Goal: Complete application form: Complete application form

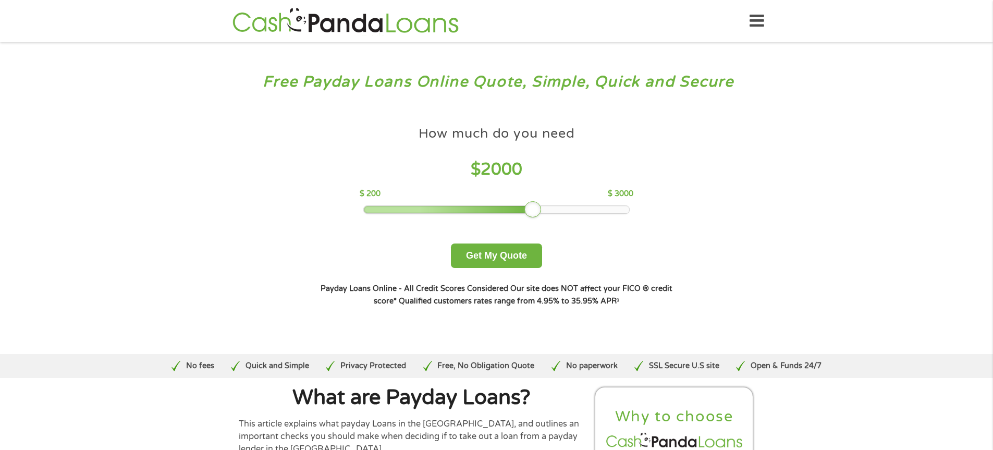
drag, startPoint x: 434, startPoint y: 207, endPoint x: 528, endPoint y: 213, distance: 94.0
click at [528, 213] on div at bounding box center [532, 209] width 17 height 17
drag, startPoint x: 532, startPoint y: 211, endPoint x: 557, endPoint y: 211, distance: 25.5
click at [557, 211] on div at bounding box center [561, 209] width 17 height 17
click at [489, 252] on button "Get My Quote" at bounding box center [496, 255] width 91 height 25
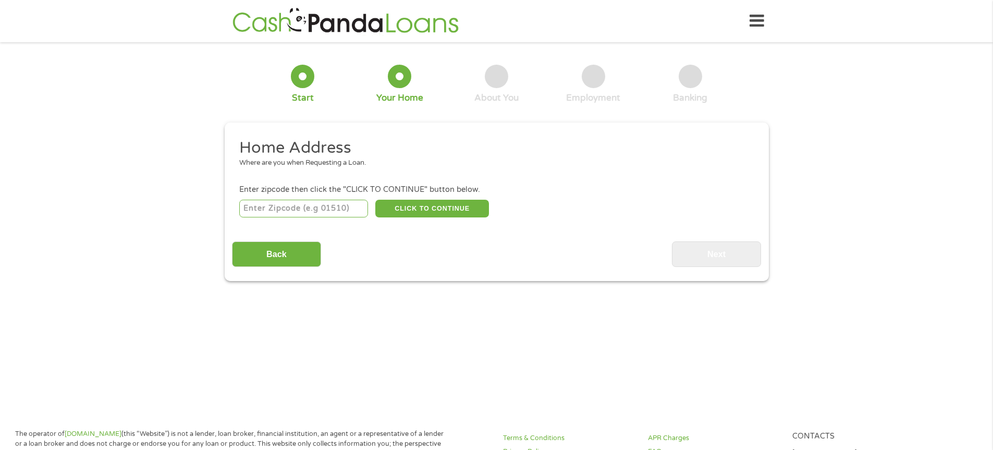
click at [281, 209] on input "number" at bounding box center [303, 209] width 129 height 18
type input "02143"
click at [423, 207] on button "CLICK TO CONTINUE" at bounding box center [432, 209] width 114 height 18
type input "02143"
type input "Somerville"
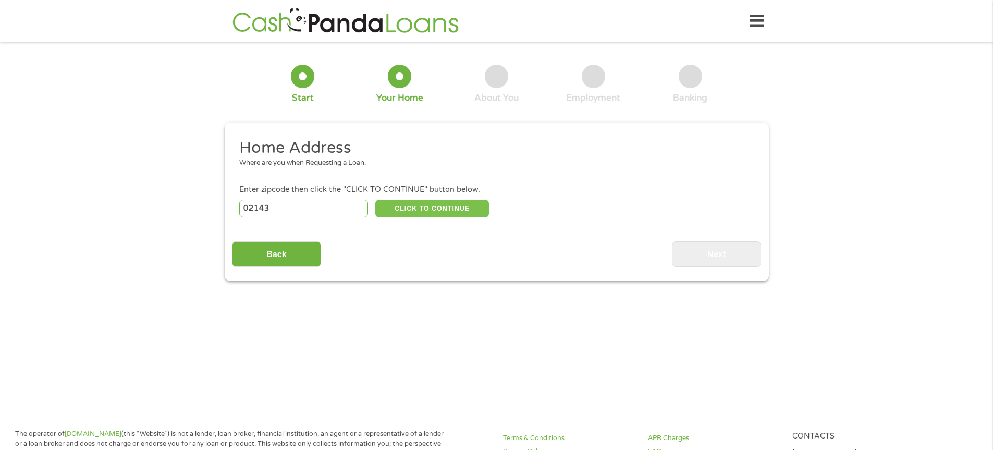
select select "Massachusetts"
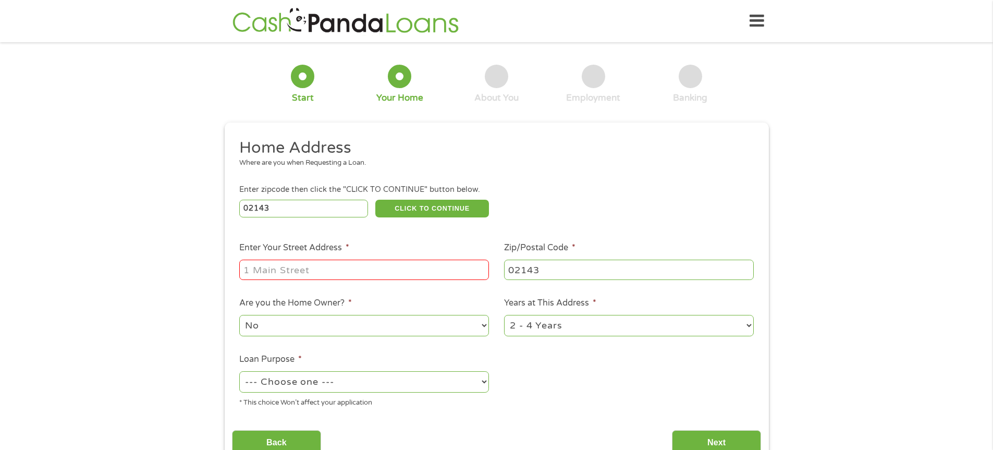
click at [364, 278] on input "Enter Your Street Address *" at bounding box center [364, 270] width 250 height 20
type input "40 highland ave"
click at [485, 325] on select "No Yes" at bounding box center [364, 325] width 250 height 21
click at [239, 315] on select "No Yes" at bounding box center [364, 325] width 250 height 21
click at [753, 328] on select "1 Year or less 1 - 2 Years 2 - 4 Years Over 4 Years" at bounding box center [629, 325] width 250 height 21
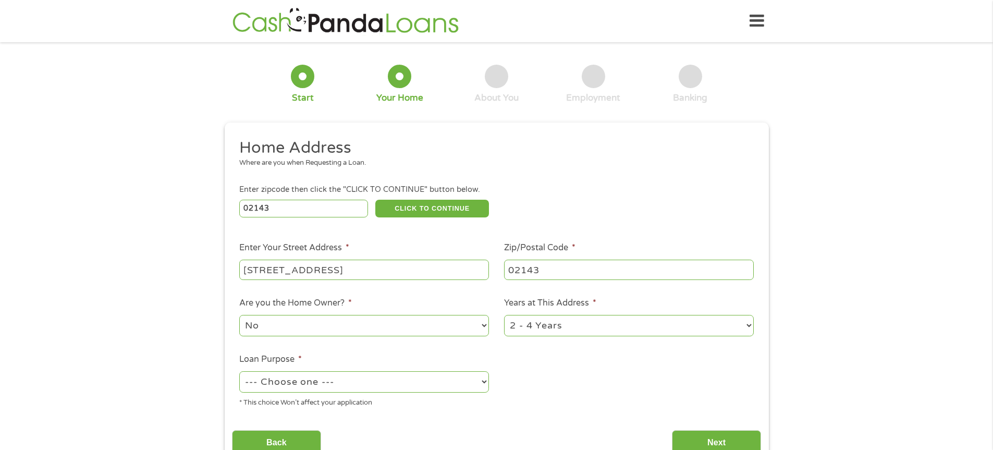
select select "60months"
click at [504, 315] on select "1 Year or less 1 - 2 Years 2 - 4 Years Over 4 Years" at bounding box center [629, 325] width 250 height 21
click at [487, 381] on select "--- Choose one --- Pay Bills Debt Consolidation Home Improvement Major Purchase…" at bounding box center [364, 381] width 250 height 21
select select "other"
click at [239, 371] on select "--- Choose one --- Pay Bills Debt Consolidation Home Improvement Major Purchase…" at bounding box center [364, 381] width 250 height 21
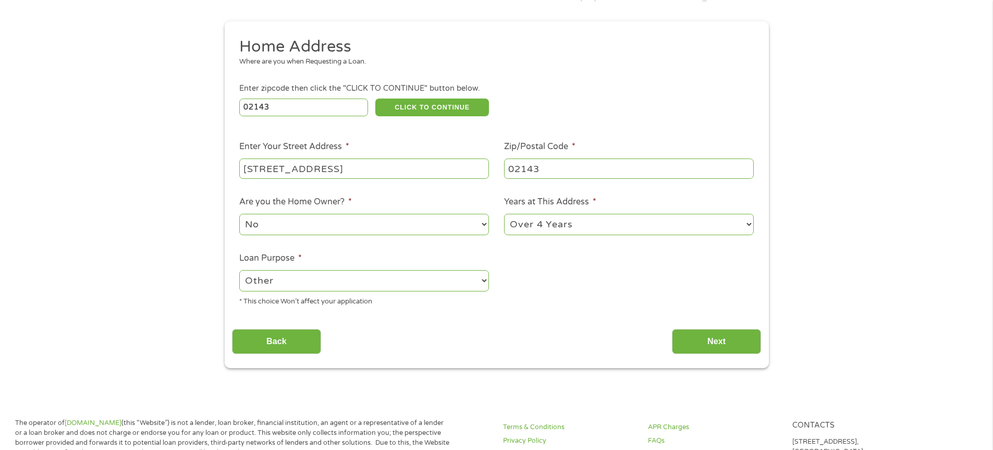
scroll to position [104, 0]
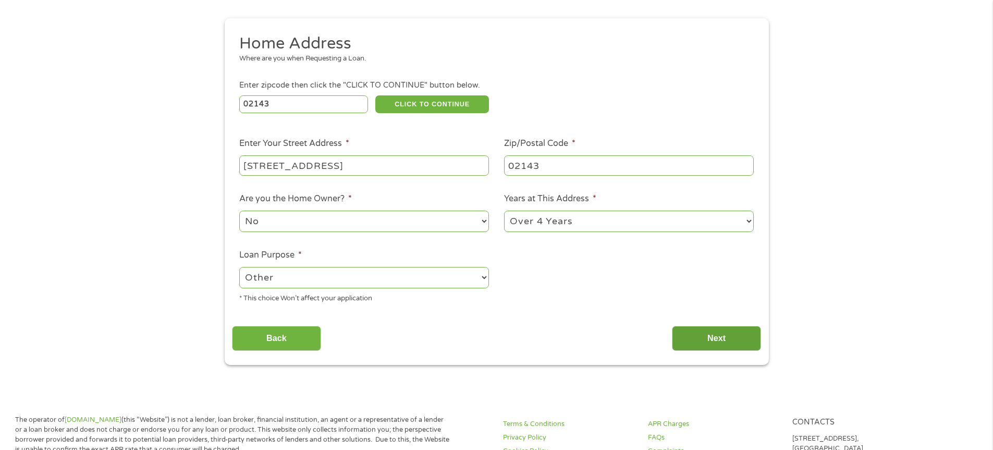
click at [717, 349] on input "Next" at bounding box center [716, 339] width 89 height 26
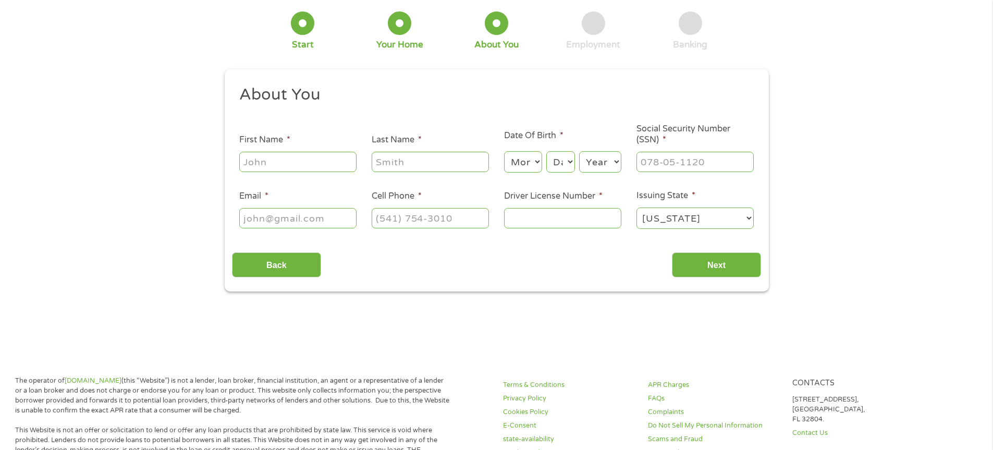
scroll to position [0, 0]
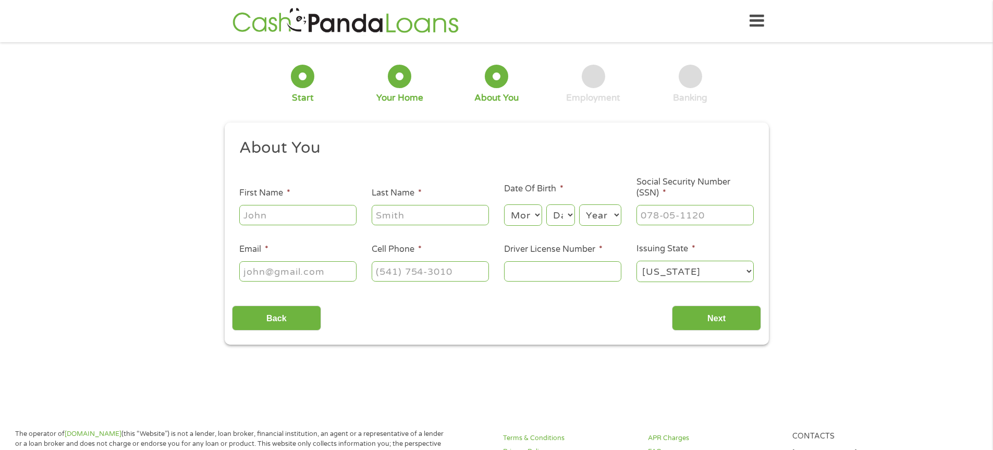
click at [301, 221] on input "First Name *" at bounding box center [297, 215] width 117 height 20
type input "christine"
type input "ricardo"
click at [538, 214] on select "Month 1 2 3 4 5 6 7 8 9 10 11 12" at bounding box center [523, 214] width 38 height 21
select select "5"
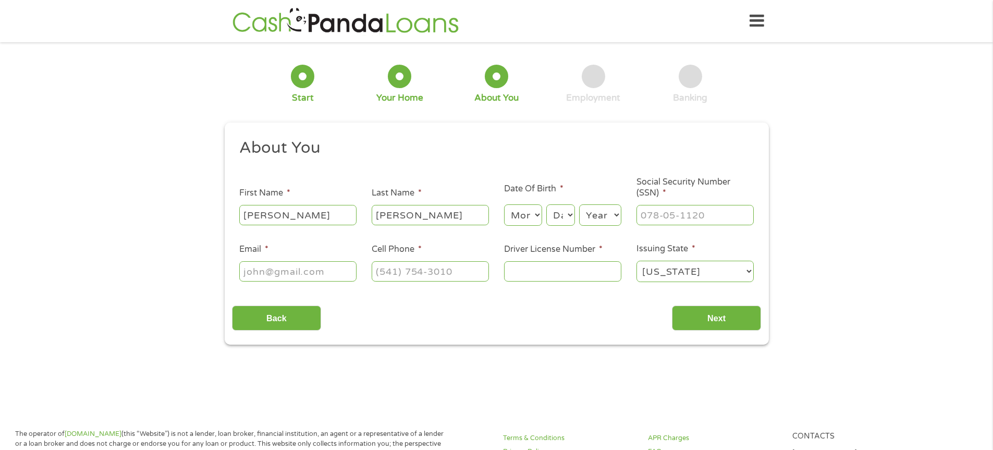
click at [504, 204] on select "Month 1 2 3 4 5 6 7 8 9 10 11 12" at bounding box center [523, 214] width 38 height 21
click at [569, 214] on select "Day 1 2 3 4 5 6 7 8 9 10 11 12 13 14 15 16 17 18 19 20 21 22 23 24 25 26 27 28 …" at bounding box center [560, 214] width 28 height 21
select select "6"
click at [546, 204] on select "Day 1 2 3 4 5 6 7 8 9 10 11 12 13 14 15 16 17 18 19 20 21 22 23 24 25 26 27 28 …" at bounding box center [560, 214] width 28 height 21
click at [617, 214] on select "Year 2007 2006 2005 2004 2003 2002 2001 2000 1999 1998 1997 1996 1995 1994 1993…" at bounding box center [600, 214] width 42 height 21
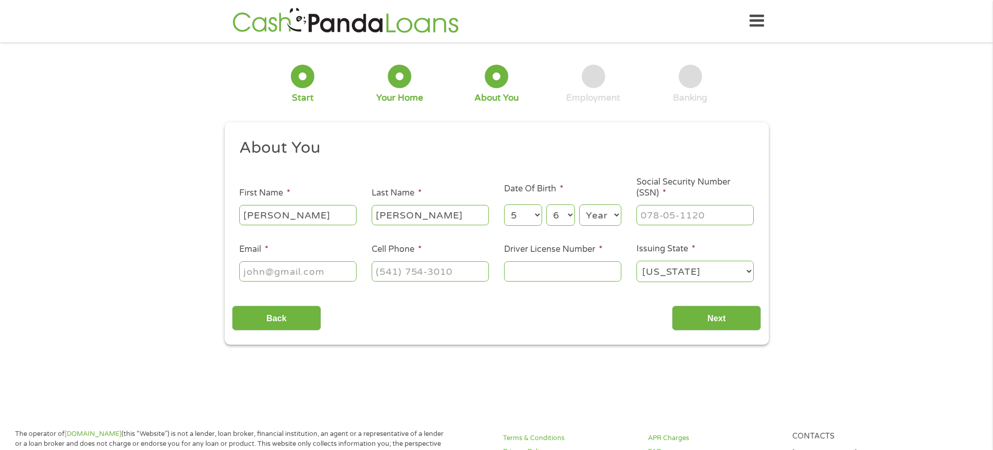
select select "1968"
click at [579, 204] on select "Year 2007 2006 2005 2004 2003 2002 2001 2000 1999 1998 1997 1996 1995 1994 1993…" at bounding box center [600, 214] width 42 height 21
click at [699, 214] on input "___-__-____" at bounding box center [695, 215] width 117 height 20
type input "010-56-976_"
click at [300, 272] on input "Email *" at bounding box center [297, 271] width 117 height 20
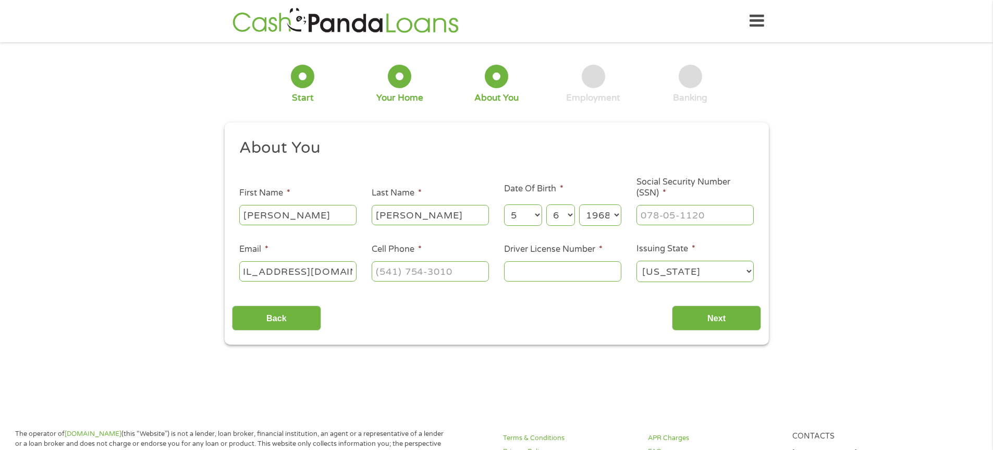
scroll to position [0, 40]
type input "msmeribear2025@yahoo.com"
type input "(617) 712-9366"
type input "s86577841"
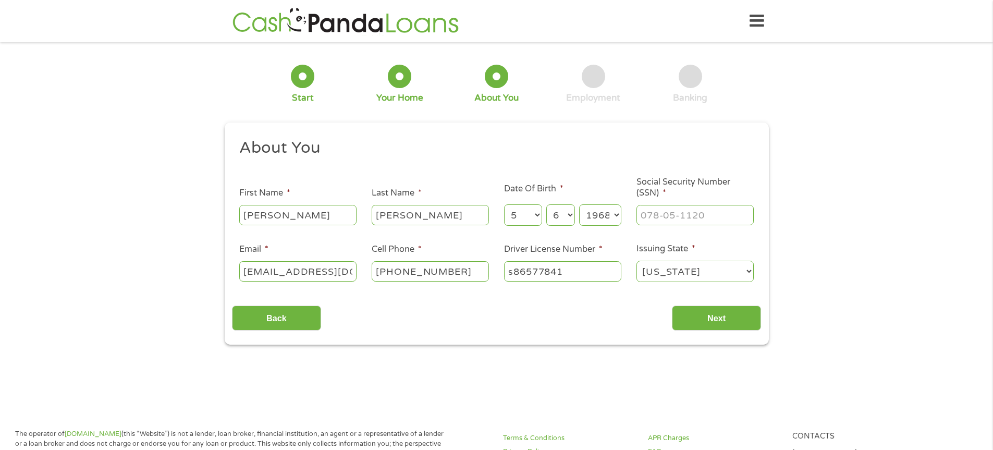
click at [754, 273] on li "Issuing State * Alabama Alaska Arizona Arkansas California Colorado Connecticut…" at bounding box center [695, 262] width 132 height 41
click at [744, 272] on select "Alabama Alaska Arizona Arkansas California Colorado Connecticut Delaware Distri…" at bounding box center [695, 271] width 117 height 21
click at [637, 261] on select "Alabama Alaska Arizona Arkansas California Colorado Connecticut Delaware Distri…" at bounding box center [695, 271] width 117 height 21
click at [707, 316] on input "Next" at bounding box center [716, 318] width 89 height 26
click at [715, 318] on input "Next" at bounding box center [716, 318] width 89 height 26
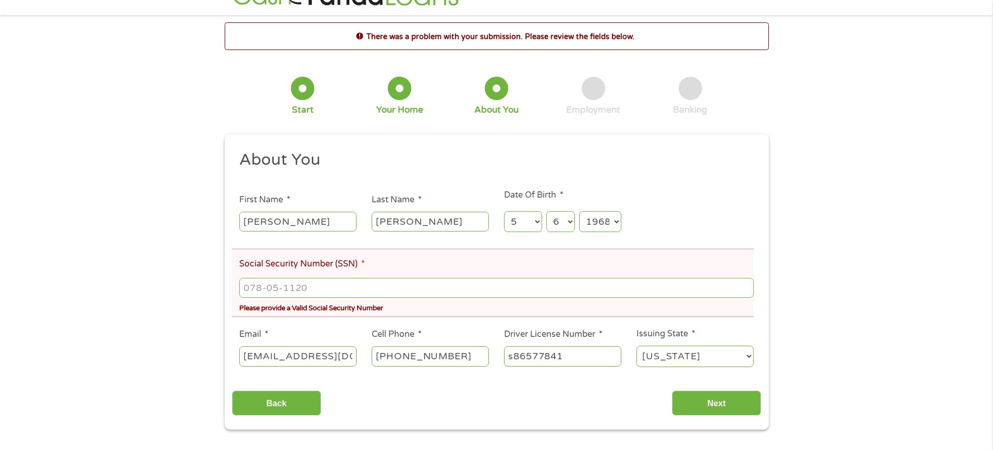
scroll to position [52, 0]
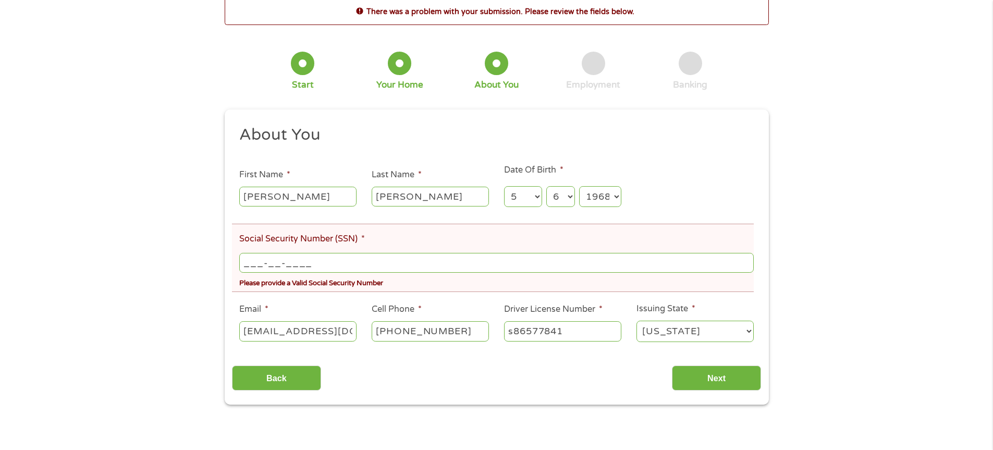
click at [334, 260] on input "___-__-____" at bounding box center [496, 263] width 514 height 20
click at [717, 381] on input "Next" at bounding box center [716, 378] width 89 height 26
click at [702, 376] on input "Next" at bounding box center [716, 378] width 89 height 26
click at [326, 263] on input "010-56-9764" at bounding box center [496, 263] width 514 height 20
type input "___-__-____"
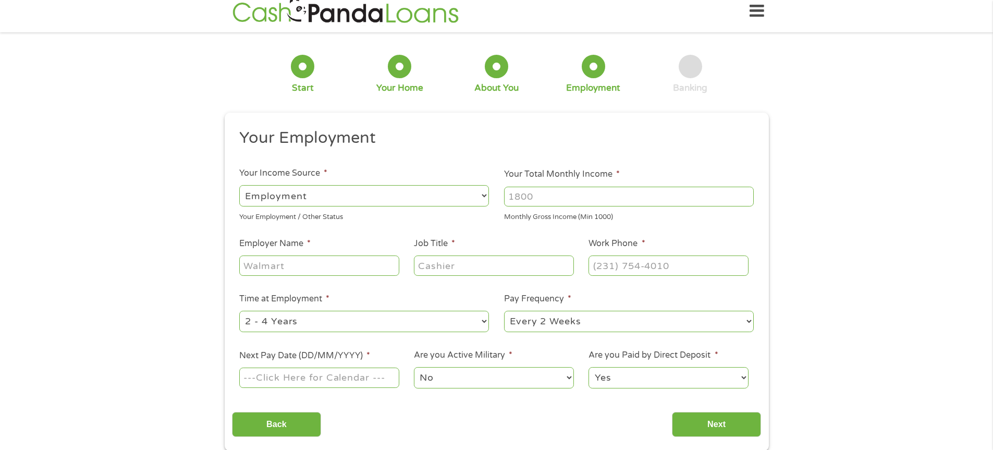
scroll to position [0, 0]
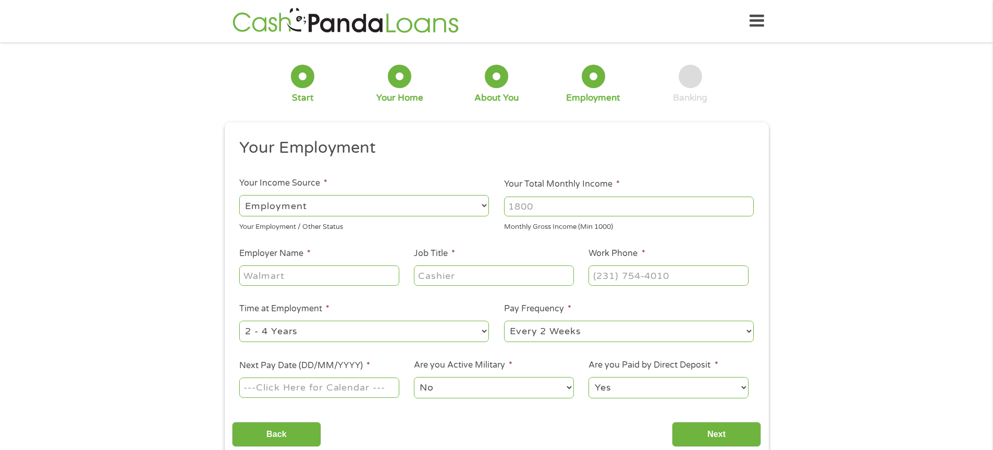
click at [483, 205] on select "--- Choose one --- Employment Self Employed Benefits" at bounding box center [364, 205] width 250 height 21
click at [239, 195] on select "--- Choose one --- Employment Self Employed Benefits" at bounding box center [364, 205] width 250 height 21
click at [571, 211] on input "Your Total Monthly Income *" at bounding box center [629, 207] width 250 height 20
type input "2100"
click at [292, 277] on input "Employer Name *" at bounding box center [319, 275] width 160 height 20
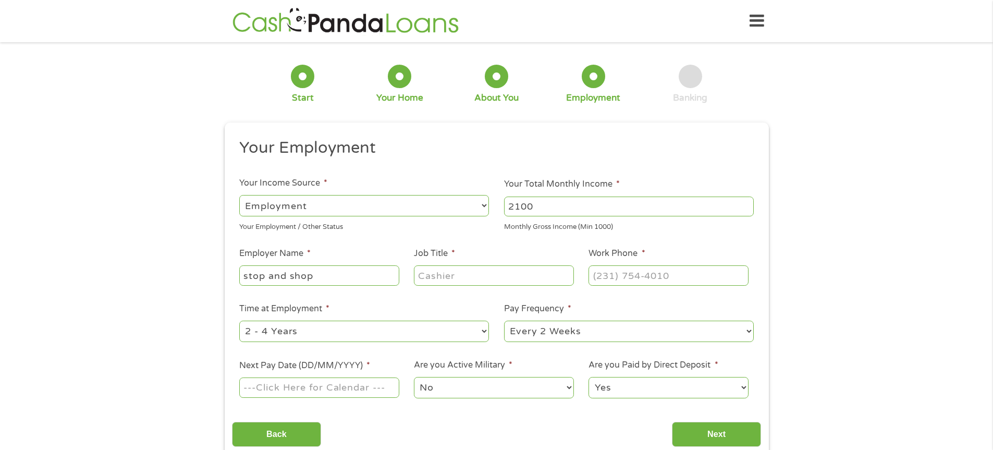
type input "stop and shop"
type input "s"
type input "supervisor"
type input "(617) 666-1024"
click at [487, 329] on select "--- Choose one --- 1 Year or less 1 - 2 Years 2 - 4 Years Over 4 Years" at bounding box center [364, 331] width 250 height 21
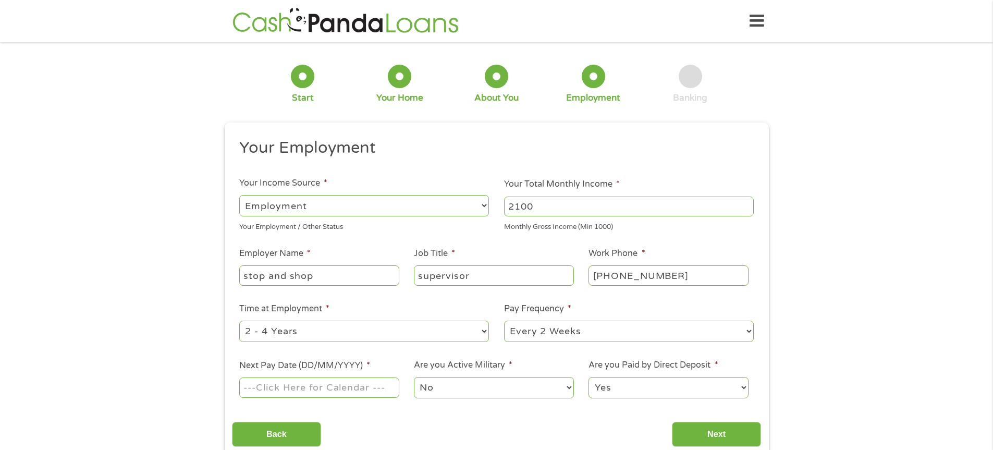
select select "60months"
click at [239, 321] on select "--- Choose one --- 1 Year or less 1 - 2 Years 2 - 4 Years Over 4 Years" at bounding box center [364, 331] width 250 height 21
click at [755, 334] on li "Pay Frequency * --- Choose one --- Every 2 Weeks Every Week Monthly Semi-Monthly" at bounding box center [629, 322] width 265 height 41
select select "weekly"
click at [504, 321] on select "--- Choose one --- Every 2 Weeks Every Week Monthly Semi-Monthly" at bounding box center [629, 331] width 250 height 21
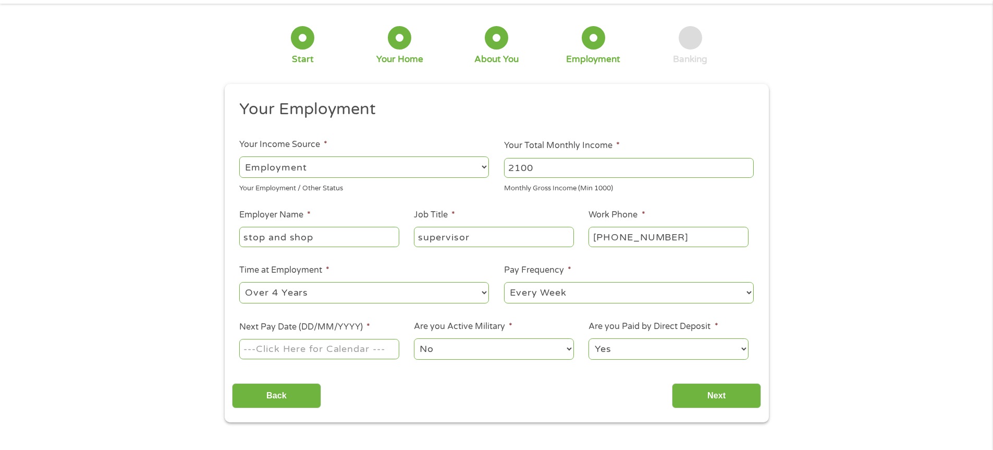
scroll to position [104, 0]
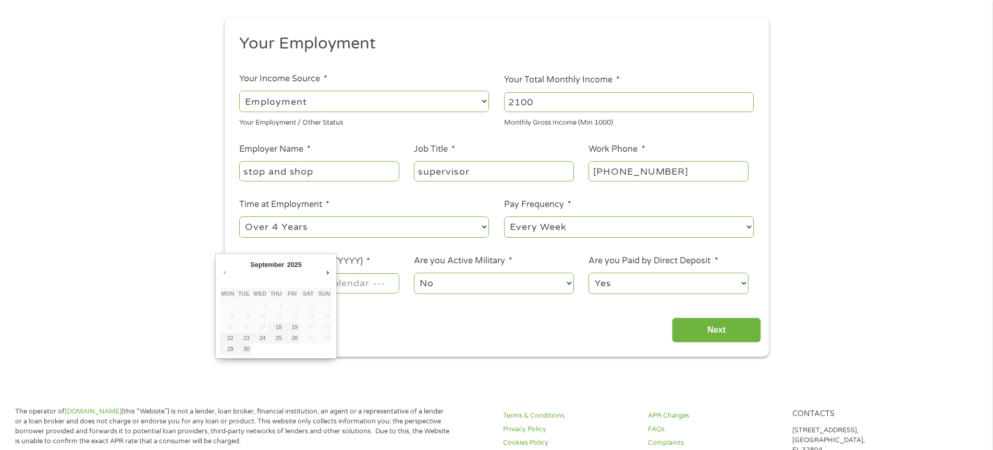
click at [394, 286] on input "Next Pay Date (DD/MM/YYYY) *" at bounding box center [319, 283] width 160 height 20
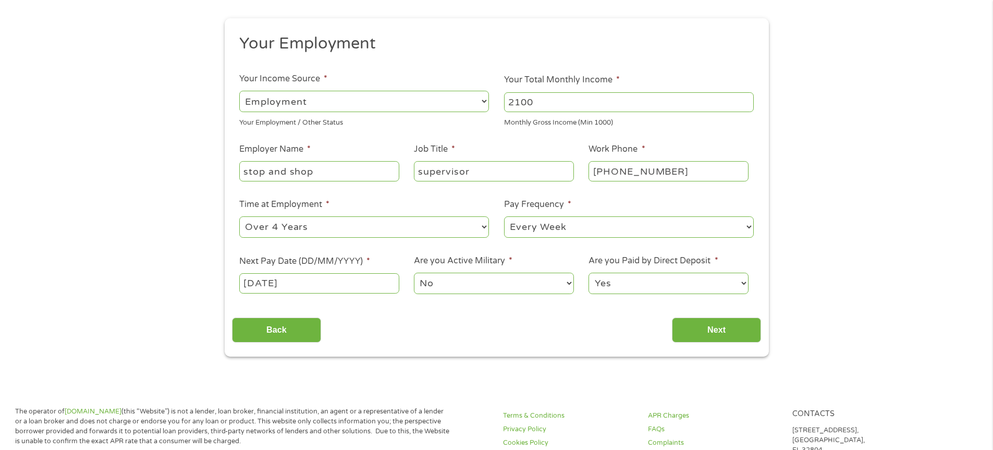
click at [336, 283] on input "26/09/2025" at bounding box center [319, 283] width 160 height 20
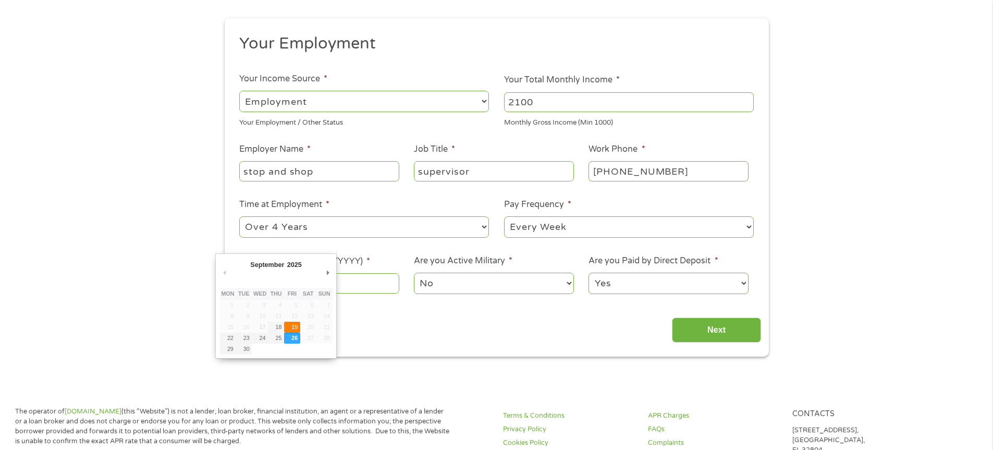
type input "19/09/2025"
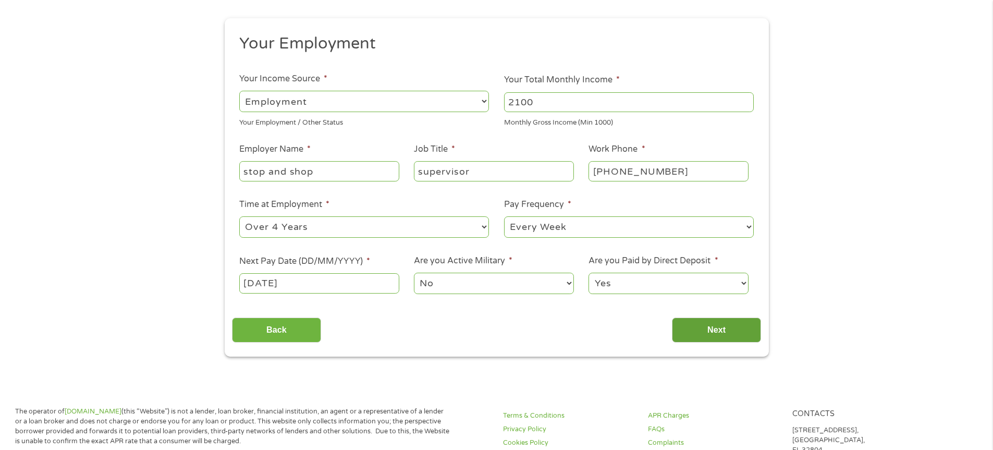
drag, startPoint x: 722, startPoint y: 326, endPoint x: 726, endPoint y: 330, distance: 5.5
click at [726, 330] on input "Next" at bounding box center [716, 330] width 89 height 26
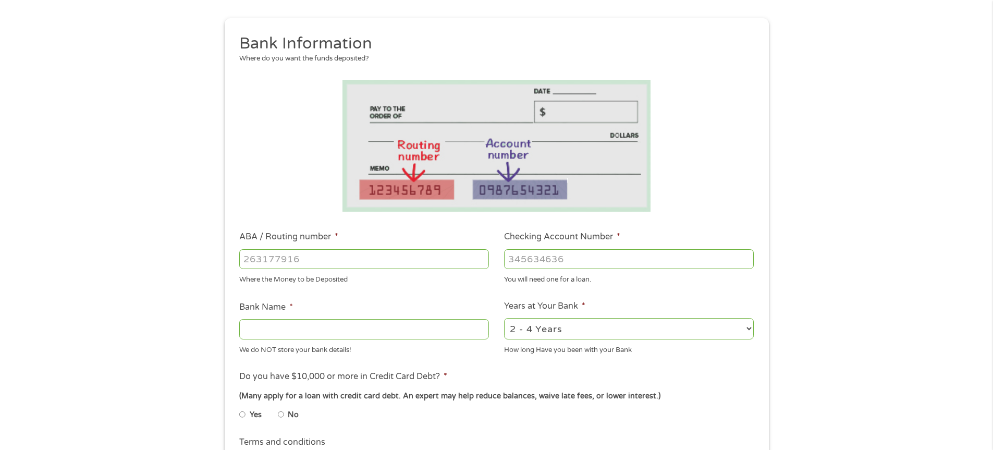
click at [371, 256] on input "ABA / Routing number *" at bounding box center [364, 259] width 250 height 20
type input "211370545"
type input "TD BANK NA"
type input "211370545"
click at [590, 258] on input "Checking Account Number *" at bounding box center [629, 259] width 250 height 20
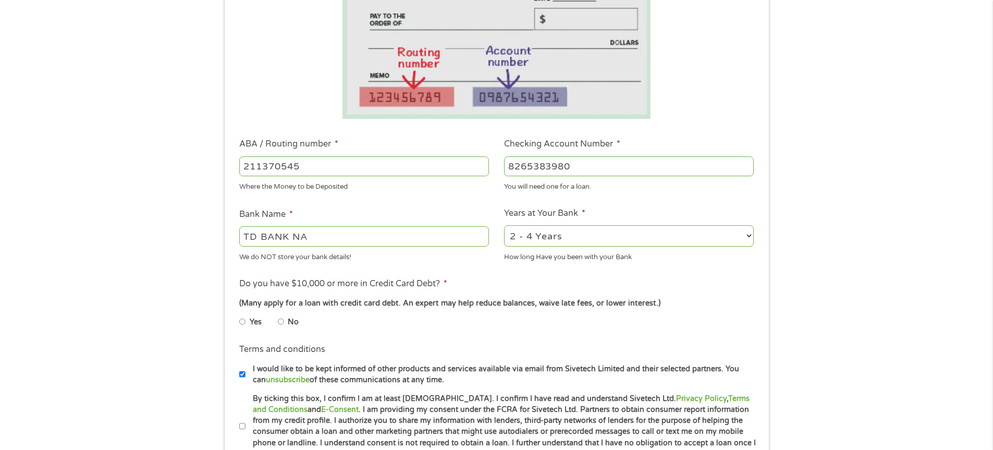
scroll to position [209, 0]
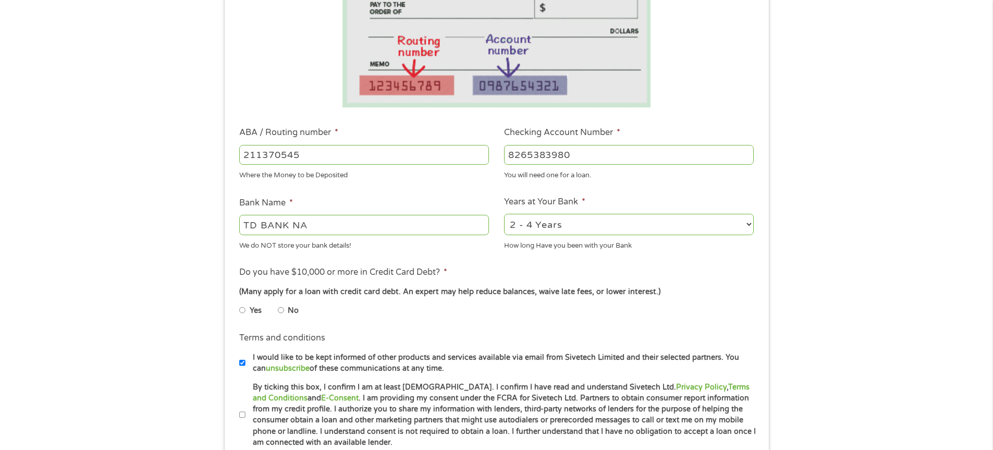
type input "8265383980"
click at [751, 223] on select "2 - 4 Years 6 - 12 Months 1 - 2 Years Over 4 Years" at bounding box center [629, 224] width 250 height 21
select select "24months"
click at [504, 214] on select "2 - 4 Years 6 - 12 Months 1 - 2 Years Over 4 Years" at bounding box center [629, 224] width 250 height 21
click at [283, 309] on input "No" at bounding box center [281, 310] width 6 height 17
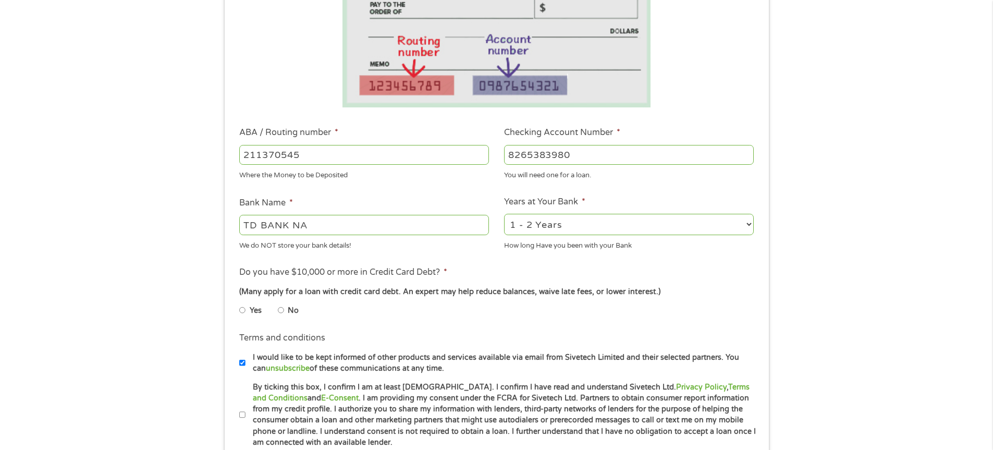
radio input "true"
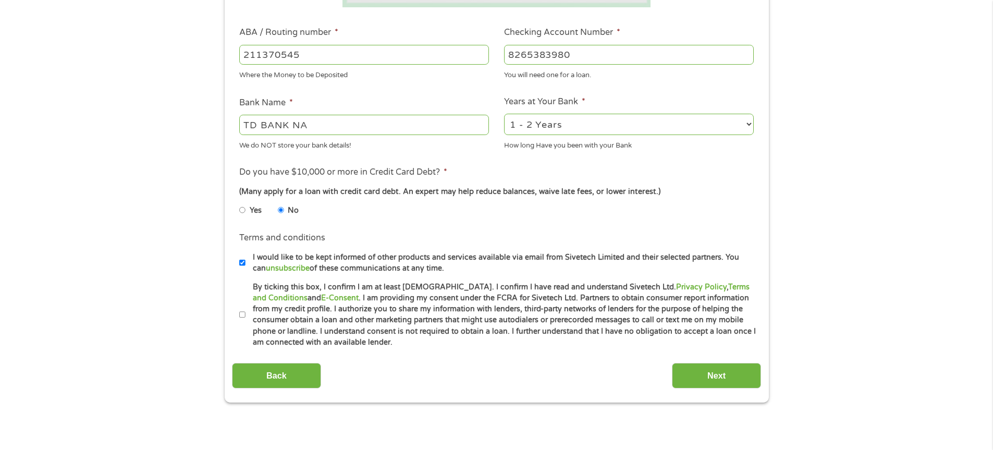
scroll to position [313, 0]
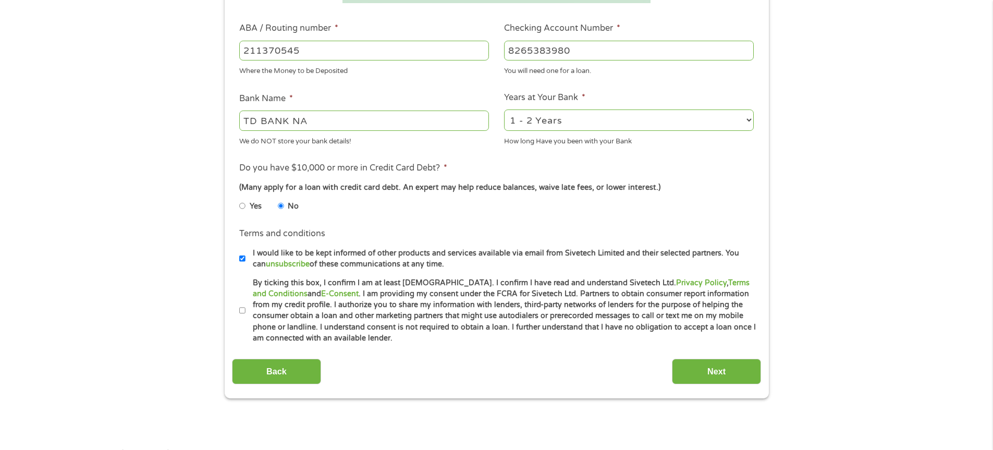
click at [243, 308] on input "By ticking this box, I confirm I am at least 18 years old. I confirm I have rea…" at bounding box center [242, 310] width 6 height 17
checkbox input "true"
click at [694, 370] on input "Next" at bounding box center [716, 372] width 89 height 26
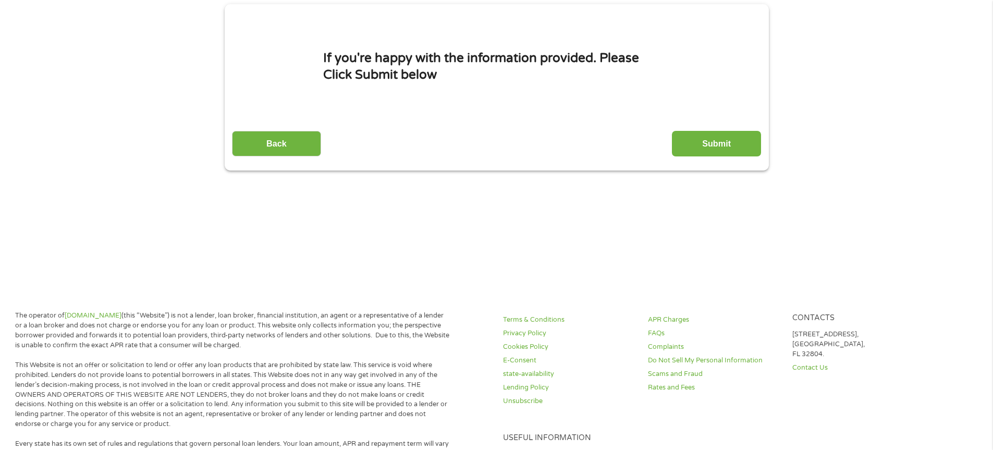
scroll to position [0, 0]
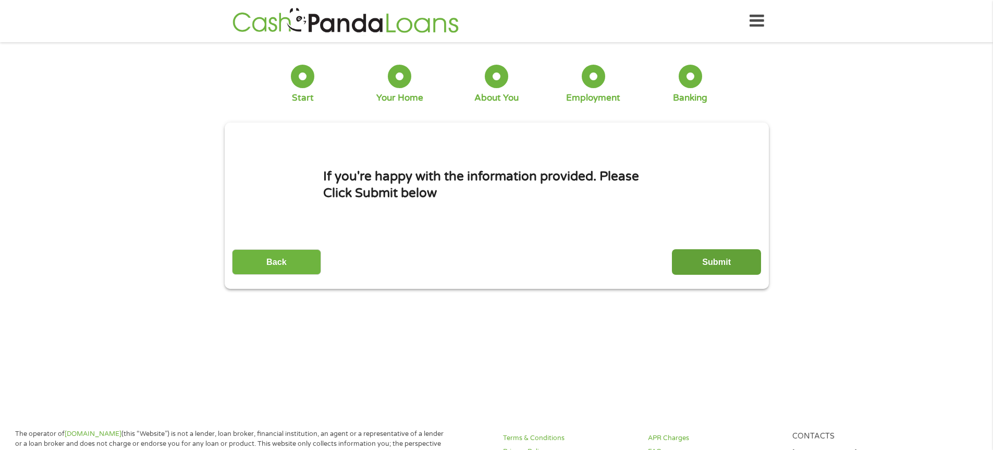
click at [712, 258] on input "Submit" at bounding box center [716, 262] width 89 height 26
